Goal: Book appointment/travel/reservation

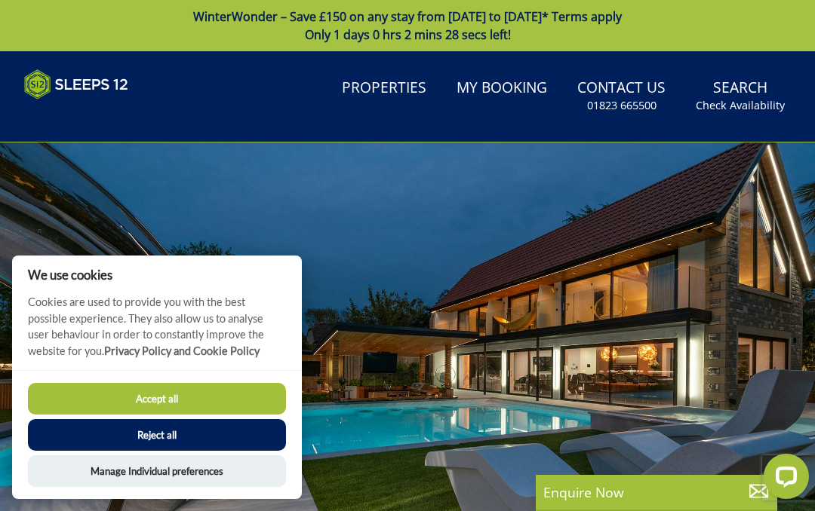
click at [122, 396] on button "Accept all" at bounding box center [157, 399] width 258 height 32
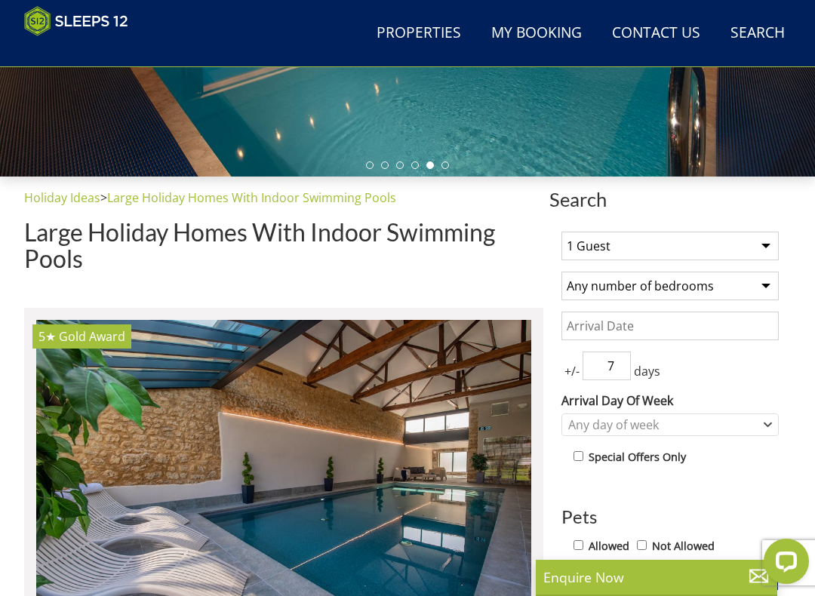
scroll to position [401, 0]
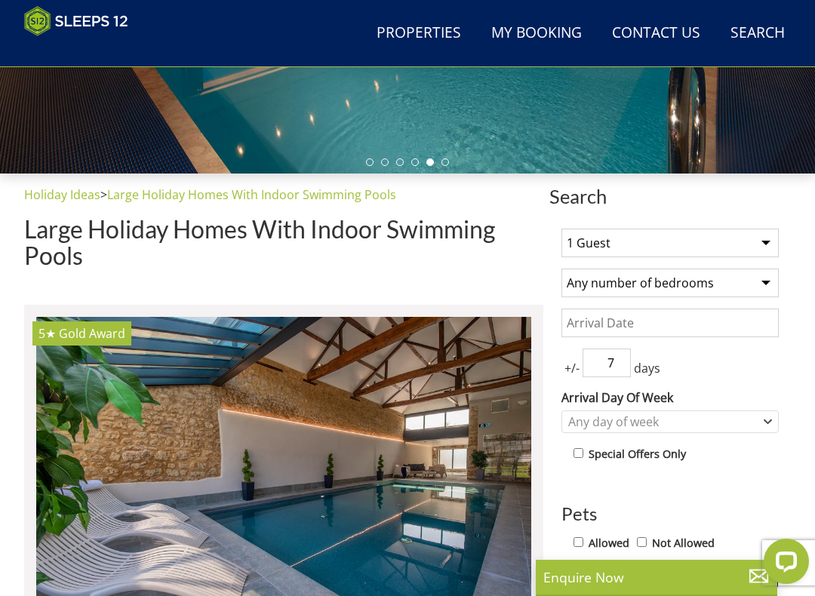
click at [756, 237] on select "1 Guest 2 Guests 3 Guests 4 Guests 5 Guests 6 Guests 7 Guests 8 Guests 9 Guests…" at bounding box center [669, 243] width 217 height 29
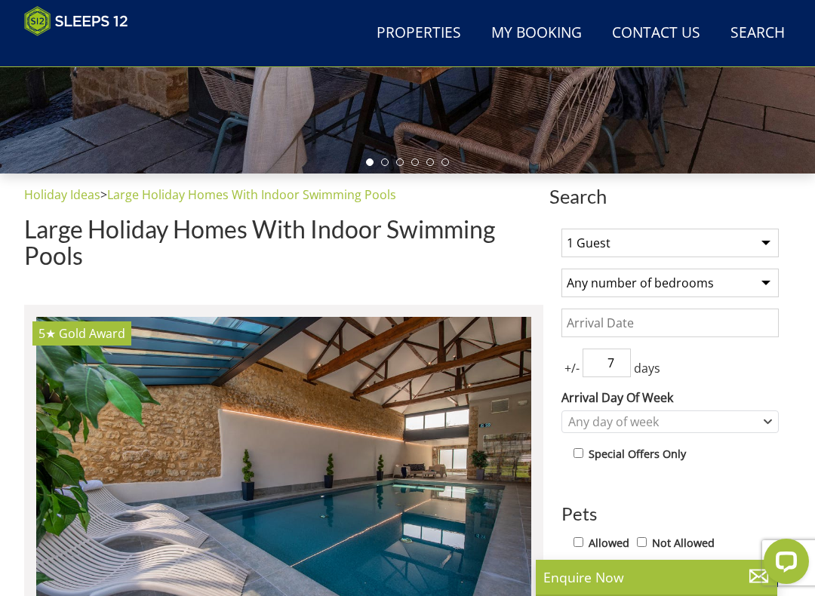
select select "15"
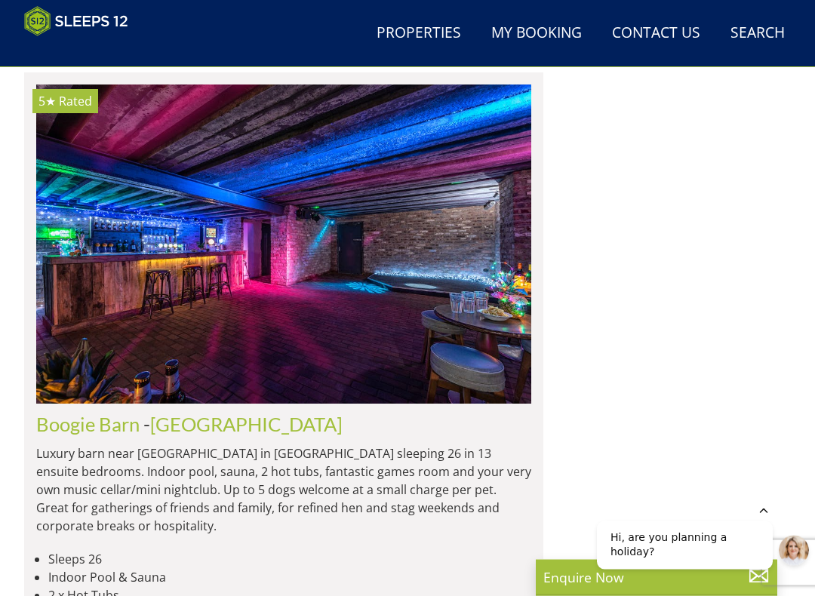
scroll to position [1843, 0]
click at [206, 413] on link "[GEOGRAPHIC_DATA]" at bounding box center [246, 424] width 192 height 23
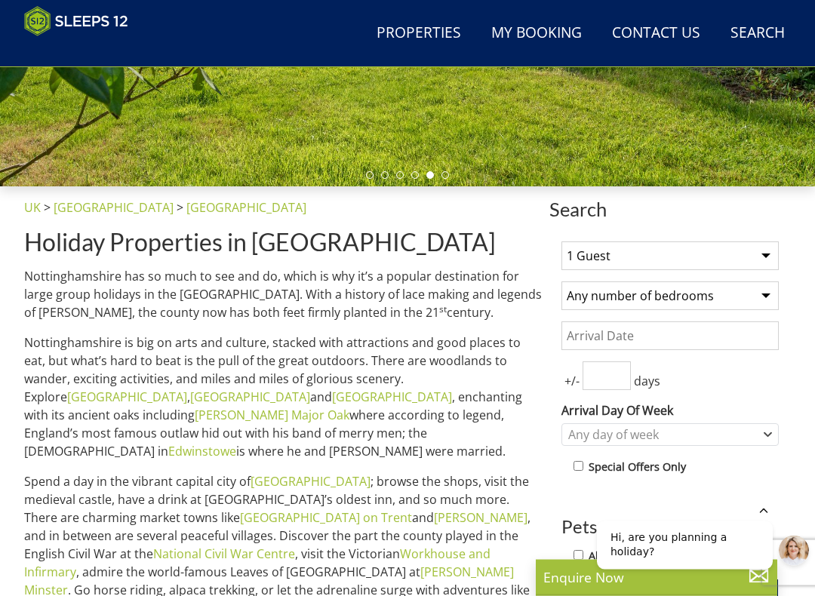
scroll to position [390, 0]
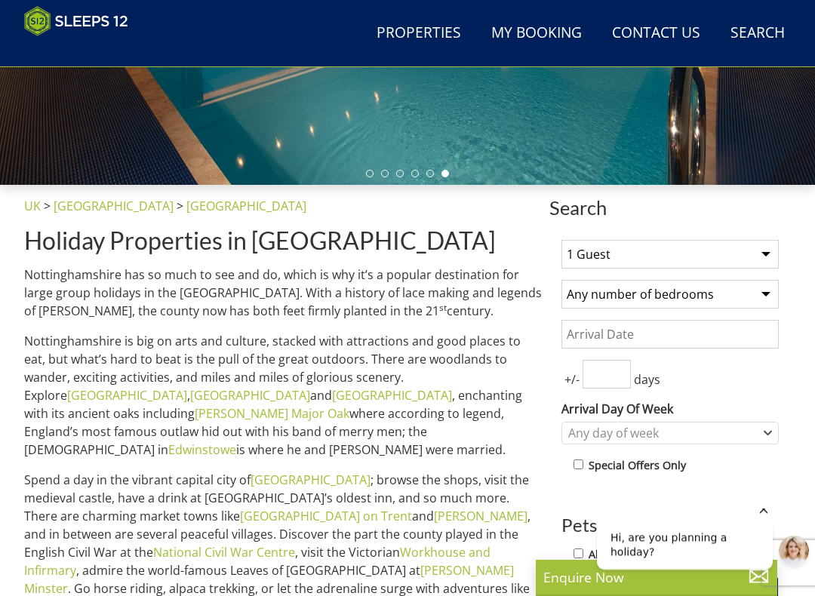
click at [748, 250] on select "1 Guest 2 Guests 3 Guests 4 Guests 5 Guests 6 Guests 7 Guests 8 Guests 9 Guests…" at bounding box center [669, 254] width 217 height 29
select select "15"
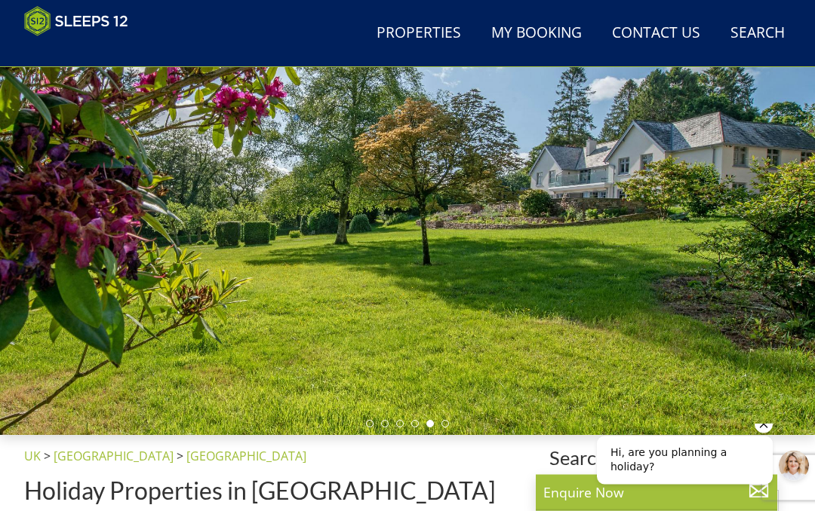
scroll to position [116, 0]
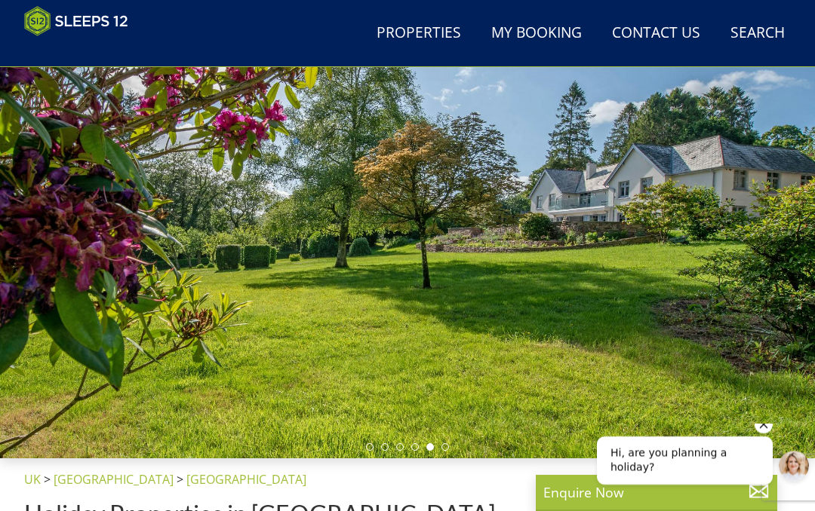
select select "15"
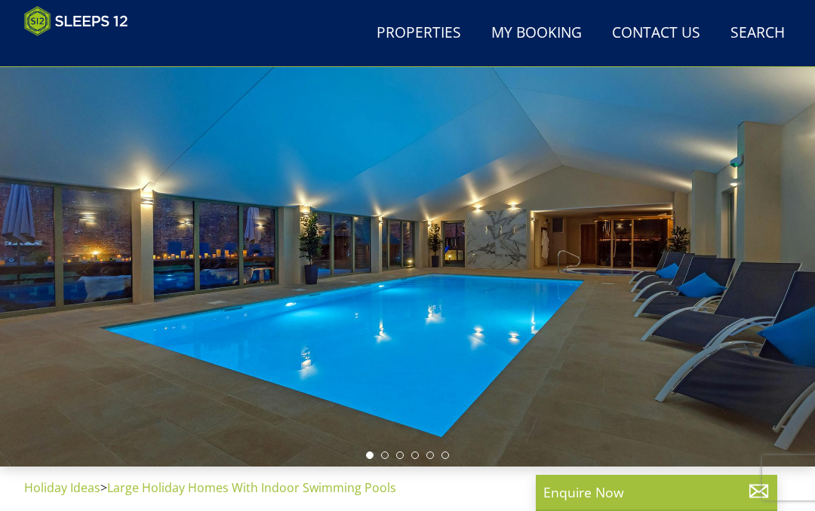
scroll to position [0, 3464]
